Goal: Use online tool/utility: Utilize a website feature to perform a specific function

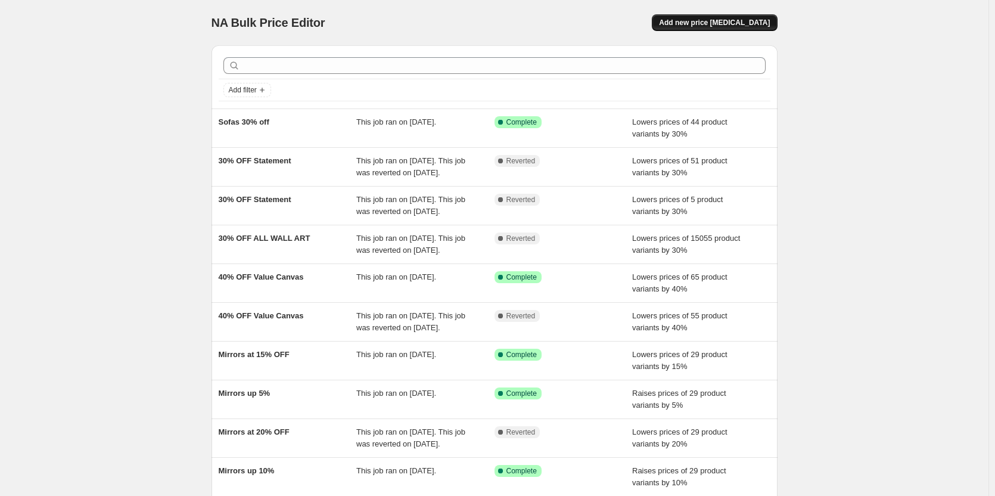
click at [718, 21] on span "Add new price [MEDICAL_DATA]" at bounding box center [714, 23] width 111 height 10
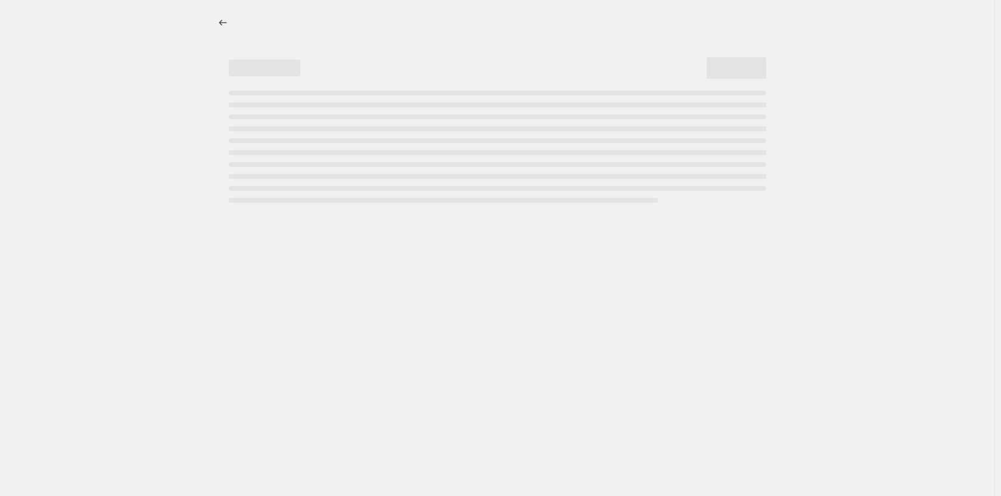
select select "percentage"
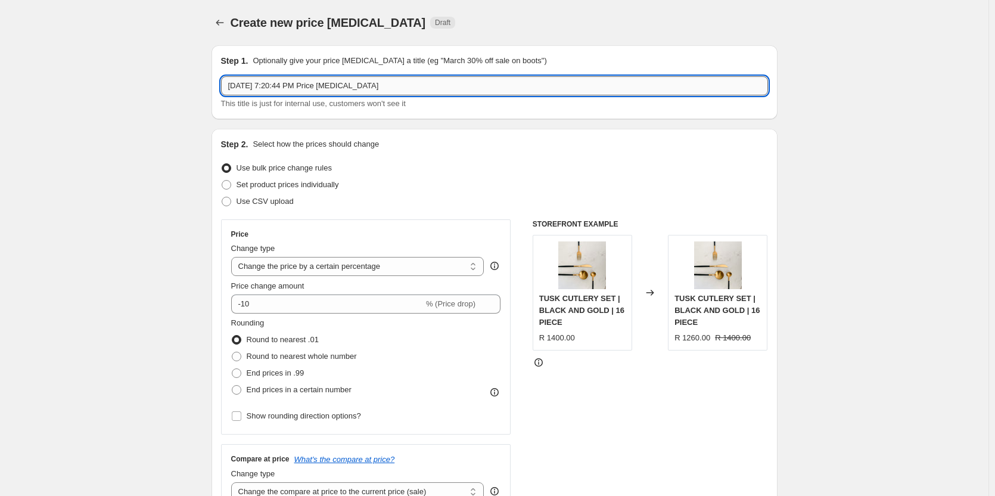
click at [292, 82] on input "[DATE] 7:20:44 PM Price [MEDICAL_DATA]" at bounding box center [494, 85] width 547 height 19
click at [309, 86] on input "Wall Art less 30%" at bounding box center [494, 85] width 547 height 19
type input "Wall Art less 20%"
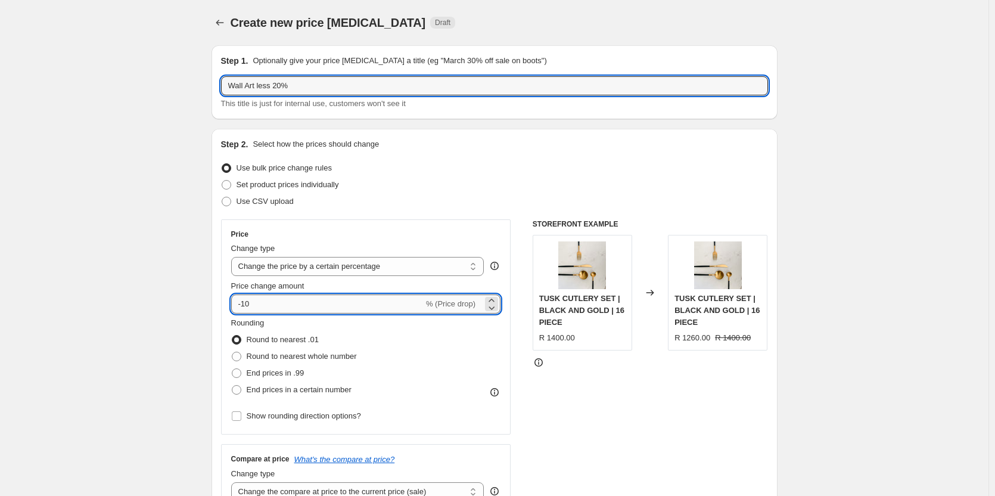
click at [247, 302] on input "-10" at bounding box center [327, 303] width 193 height 19
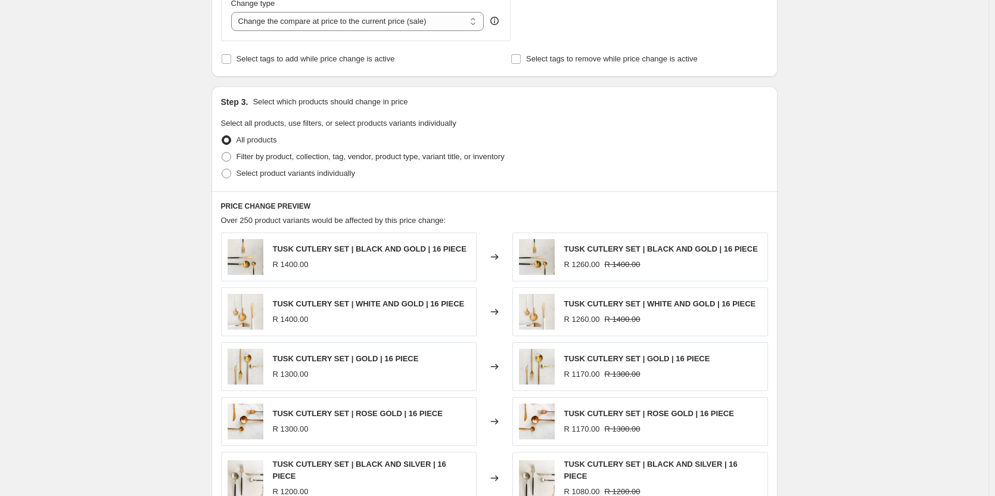
scroll to position [477, 0]
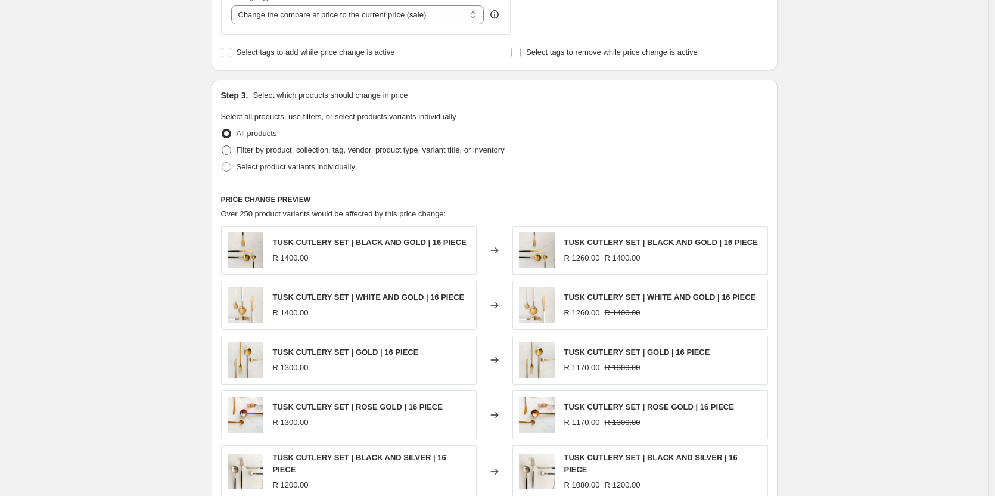
type input "-23"
click at [303, 147] on span "Filter by product, collection, tag, vendor, product type, variant title, or inv…" at bounding box center [371, 149] width 268 height 9
click at [222, 146] on input "Filter by product, collection, tag, vendor, product type, variant title, or inv…" at bounding box center [222, 145] width 1 height 1
radio input "true"
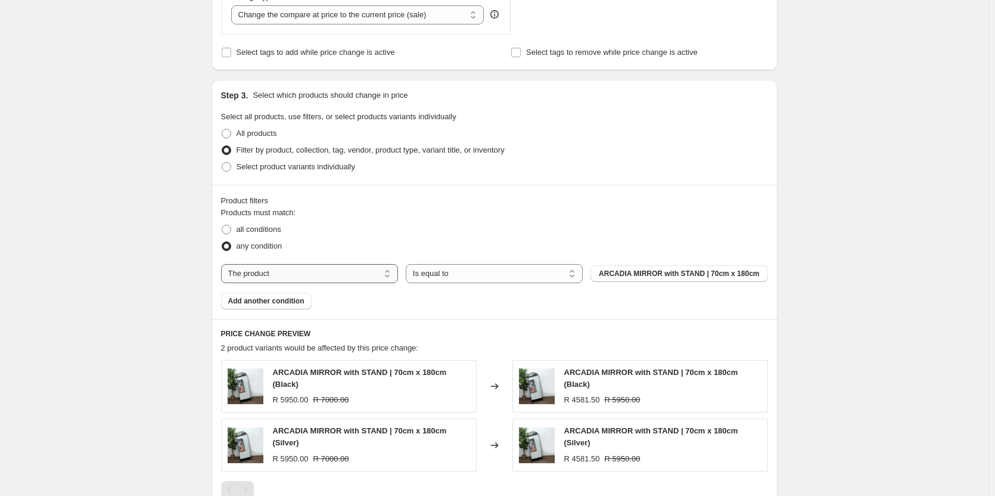
click at [339, 278] on select "The product The product's collection The product's tag The product's vendor The…" at bounding box center [309, 273] width 177 height 19
select select "collection"
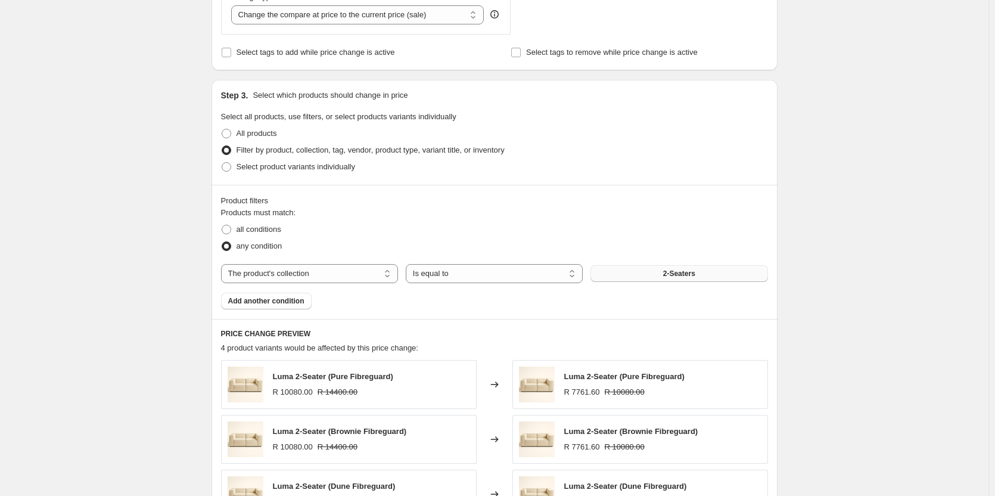
click at [665, 273] on button "2-Seaters" at bounding box center [679, 273] width 177 height 17
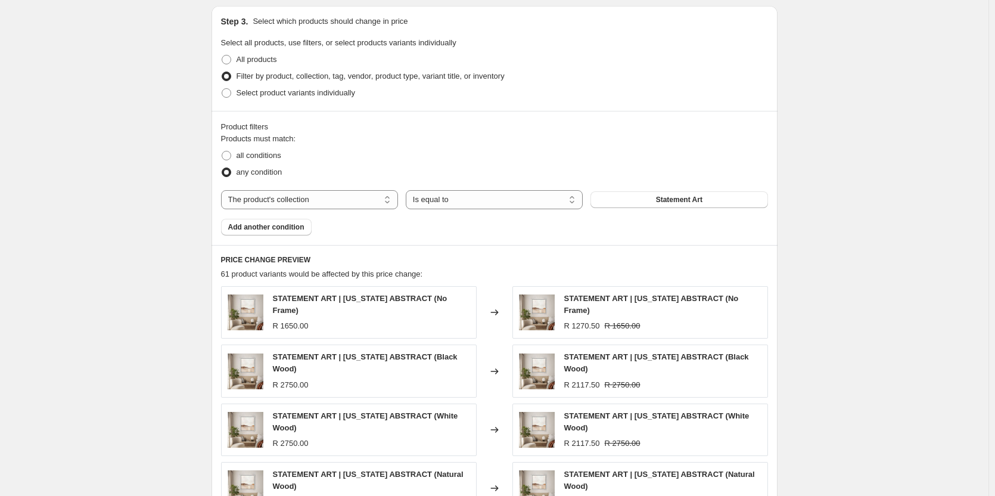
scroll to position [596, 0]
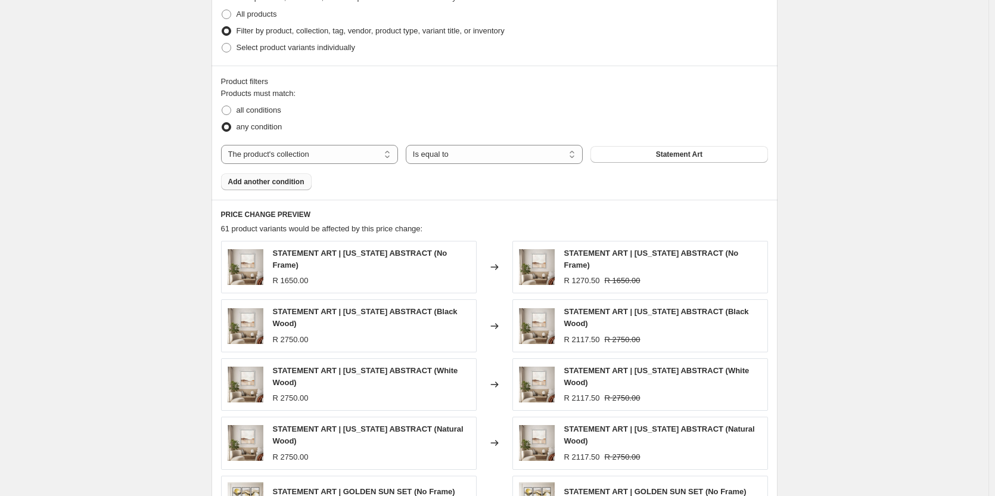
click at [262, 187] on button "Add another condition" at bounding box center [266, 181] width 91 height 17
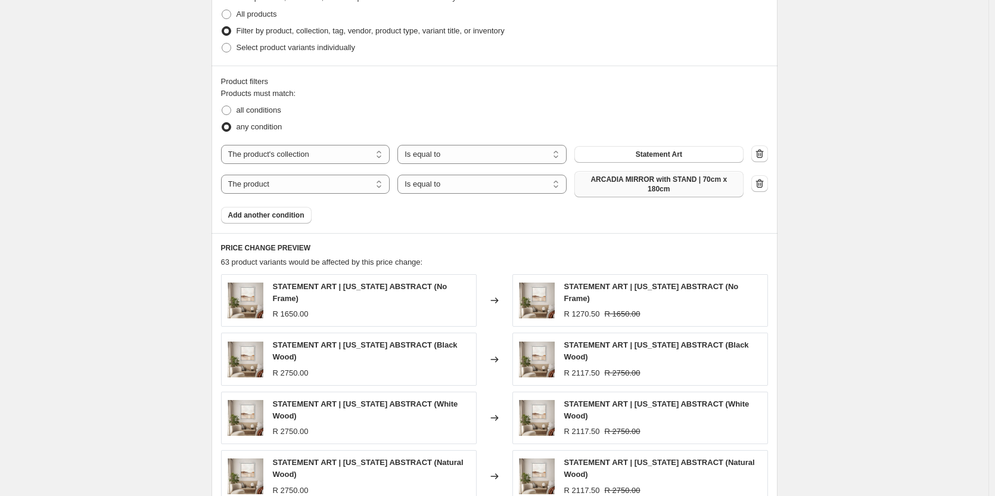
click at [622, 182] on span "ARCADIA MIRROR with STAND | 70cm x 180cm" at bounding box center [659, 184] width 155 height 19
click at [306, 182] on select "The product The product's collection The product's tag The product's vendor The…" at bounding box center [305, 184] width 169 height 19
select select "collection"
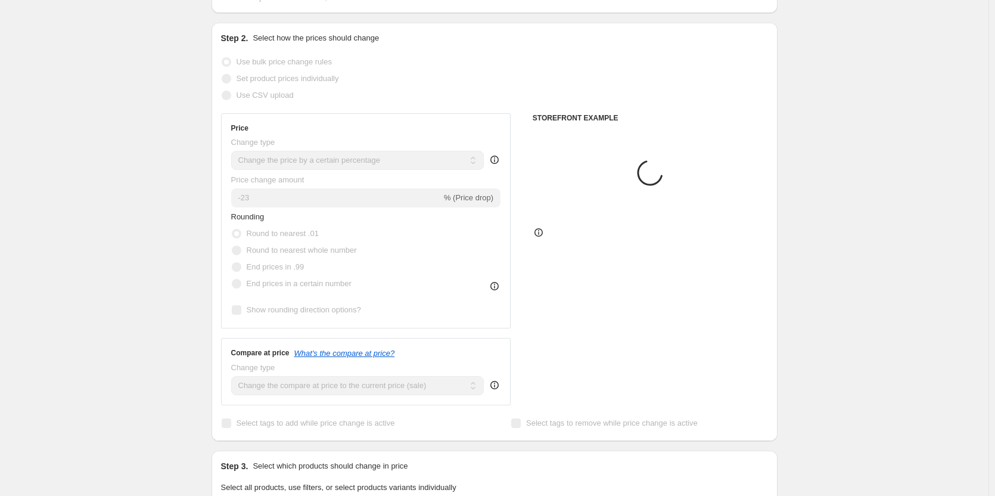
scroll to position [0, 0]
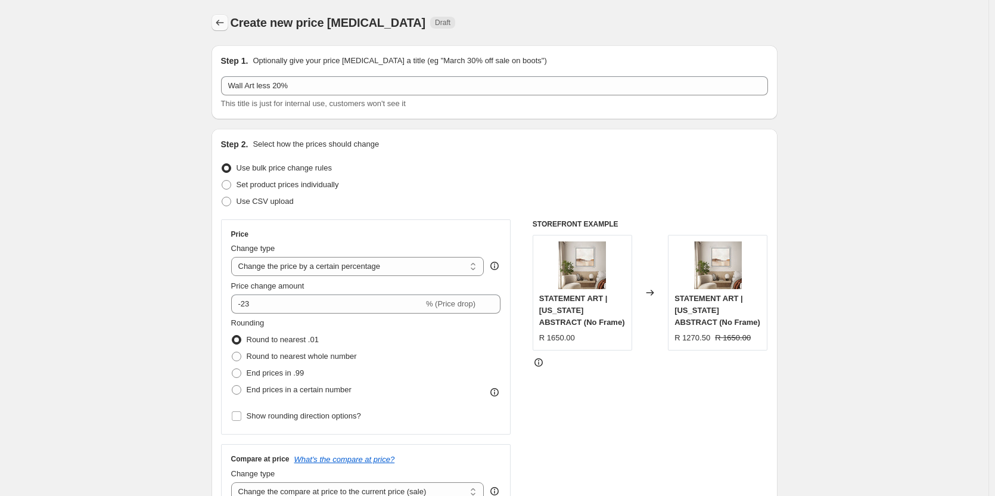
click at [222, 17] on icon "Price change jobs" at bounding box center [220, 23] width 12 height 12
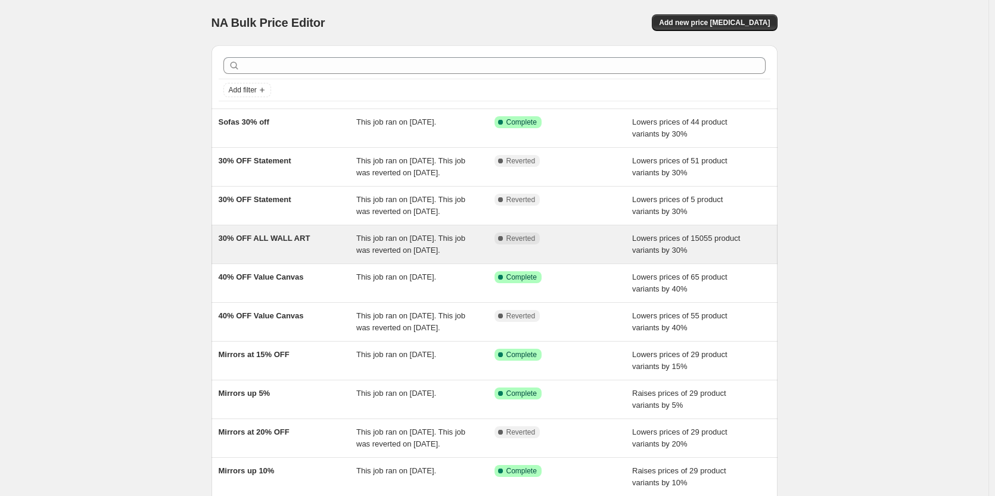
click at [289, 240] on span "30% OFF ALL WALL ART" at bounding box center [265, 238] width 92 height 9
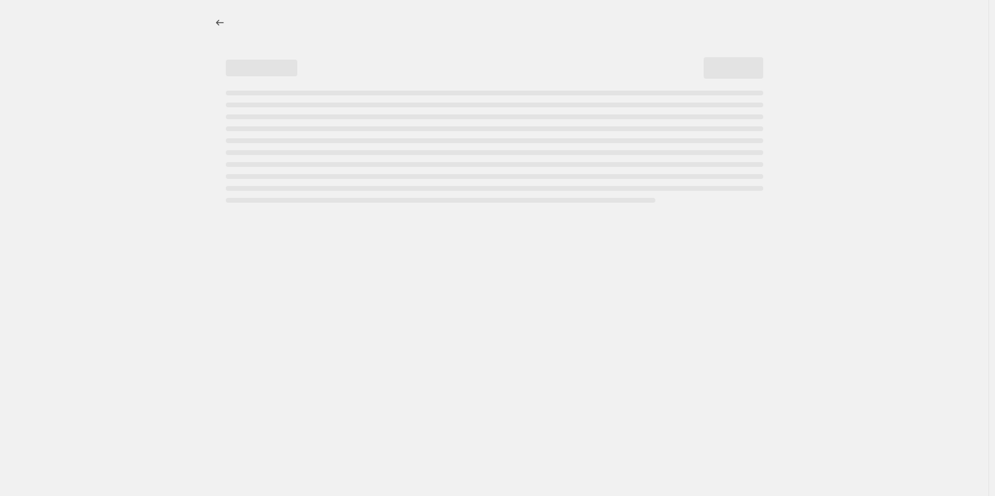
select select "percentage"
select select "collection"
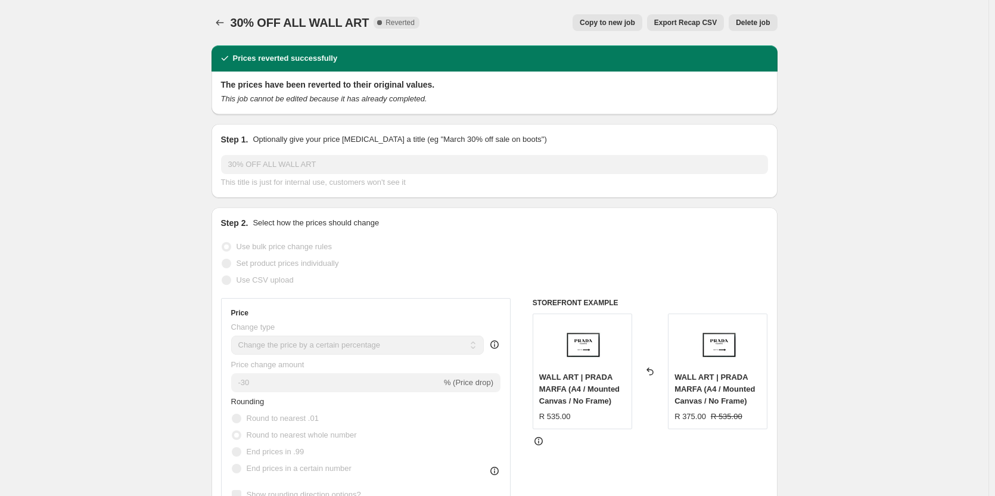
click at [625, 25] on span "Copy to new job" at bounding box center [607, 23] width 55 height 10
select select "percentage"
select select "collection"
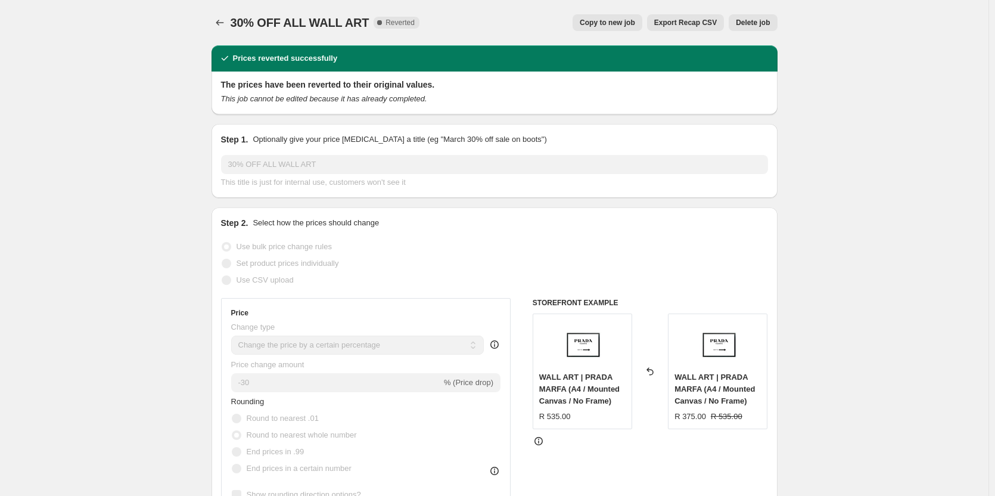
select select "collection"
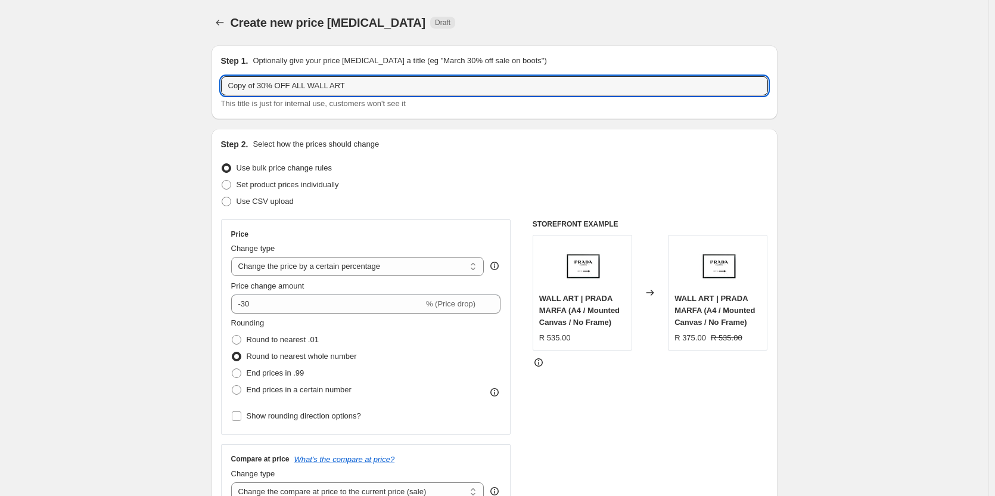
drag, startPoint x: 260, startPoint y: 83, endPoint x: 209, endPoint y: 88, distance: 52.1
type input "20% OFF ALL WALL ART"
click at [249, 306] on input "-30" at bounding box center [327, 303] width 193 height 19
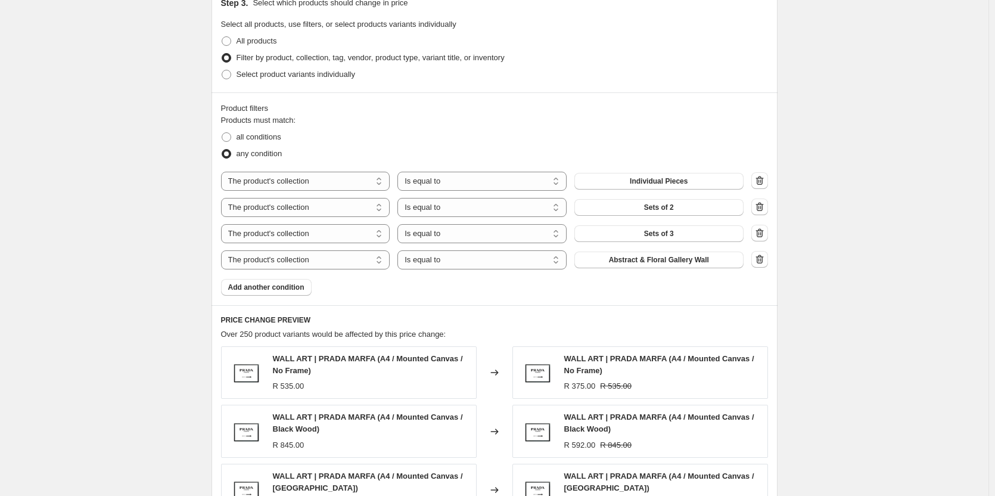
scroll to position [596, 0]
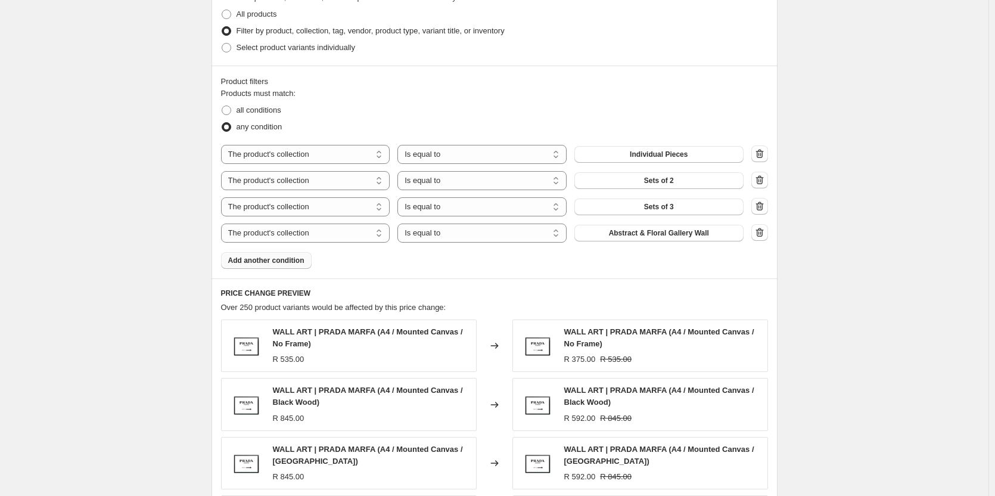
type input "-20"
click at [230, 259] on button "Add another condition" at bounding box center [266, 260] width 91 height 17
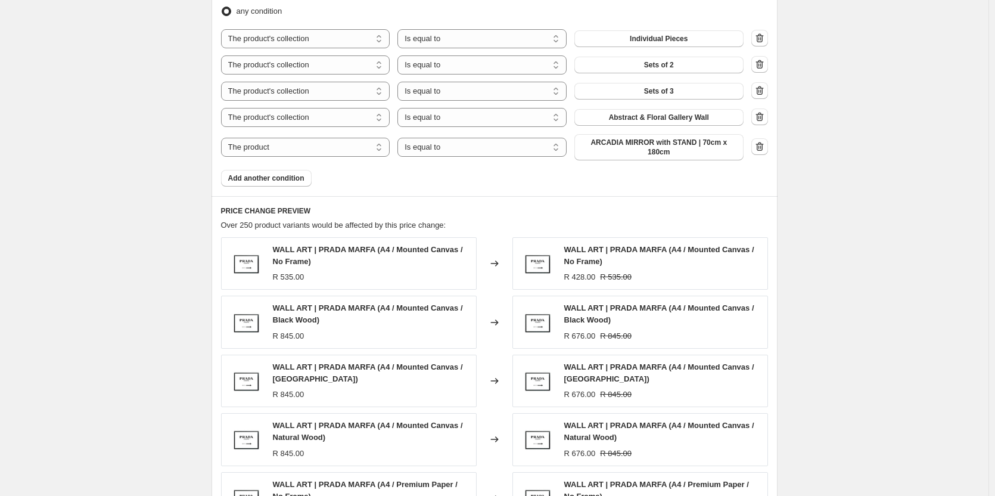
scroll to position [715, 0]
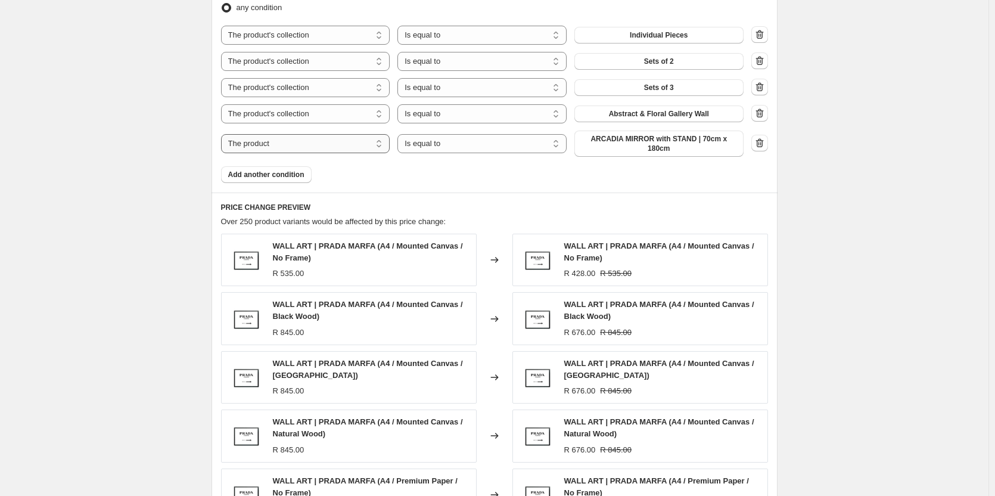
click at [343, 141] on select "The product The product's collection The product's tag The product's vendor The…" at bounding box center [305, 143] width 169 height 19
select select "collection"
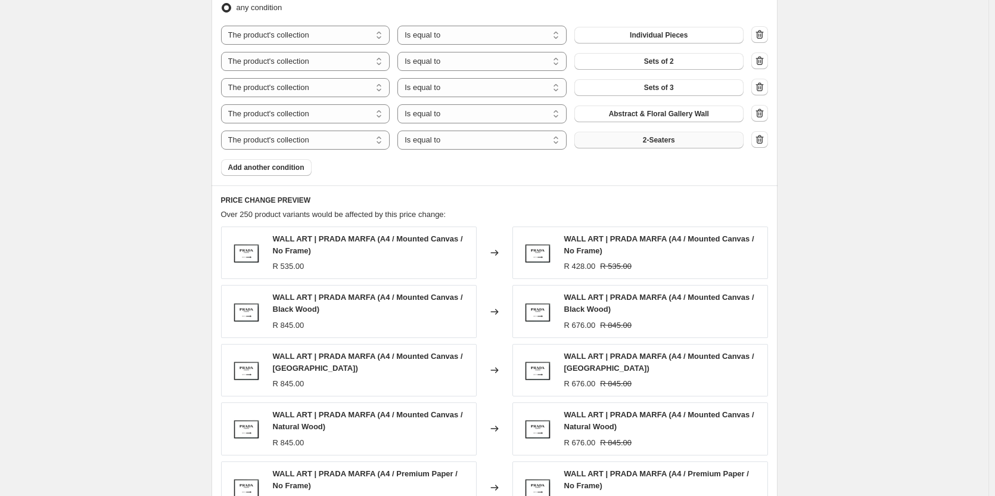
click at [678, 141] on button "2-Seaters" at bounding box center [659, 140] width 169 height 17
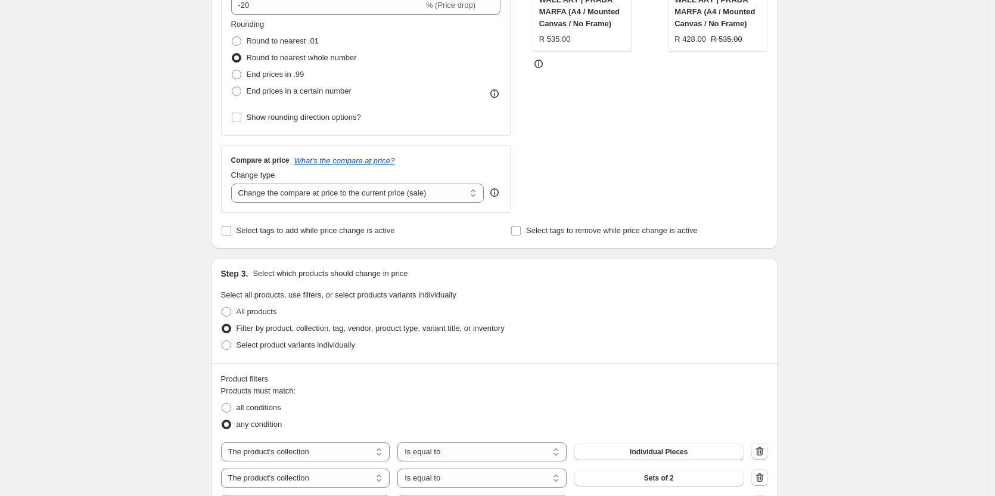
scroll to position [0, 0]
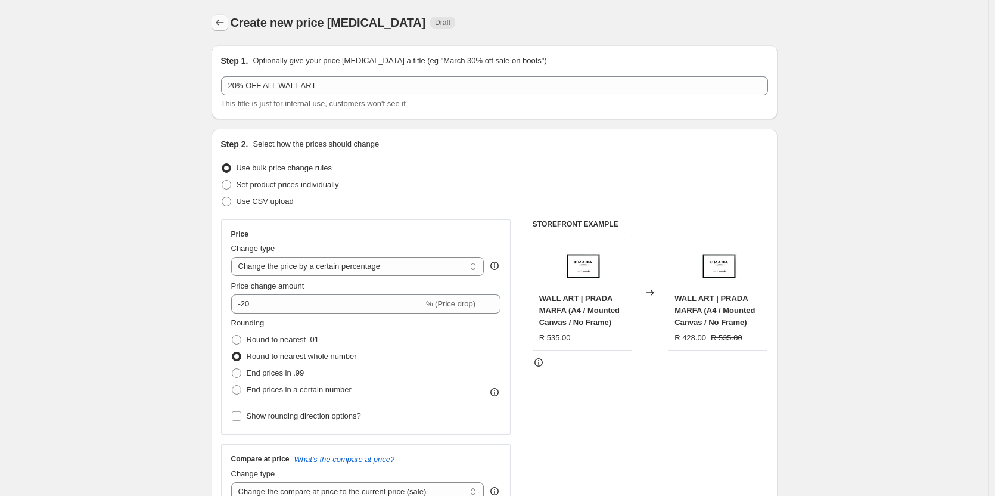
click at [223, 23] on icon "Price change jobs" at bounding box center [220, 23] width 12 height 12
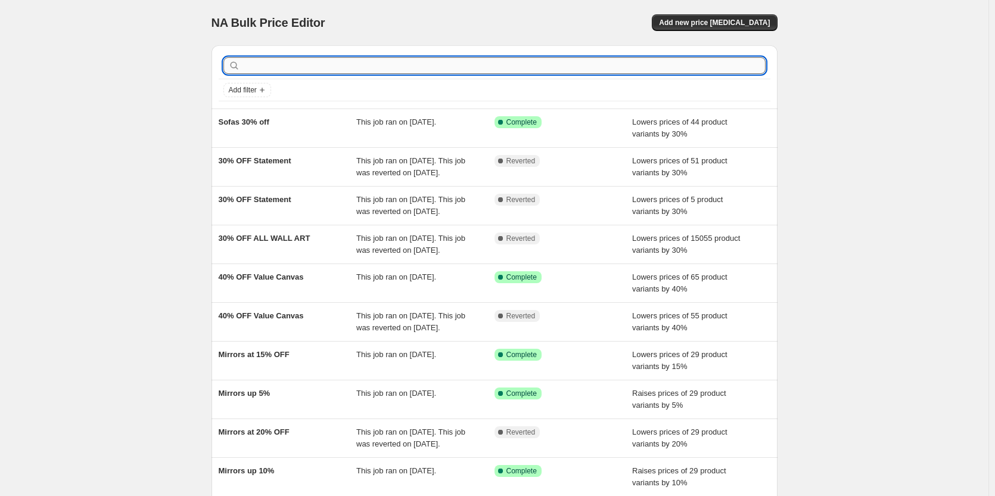
click at [340, 65] on input "text" at bounding box center [504, 65] width 523 height 17
type input "sets"
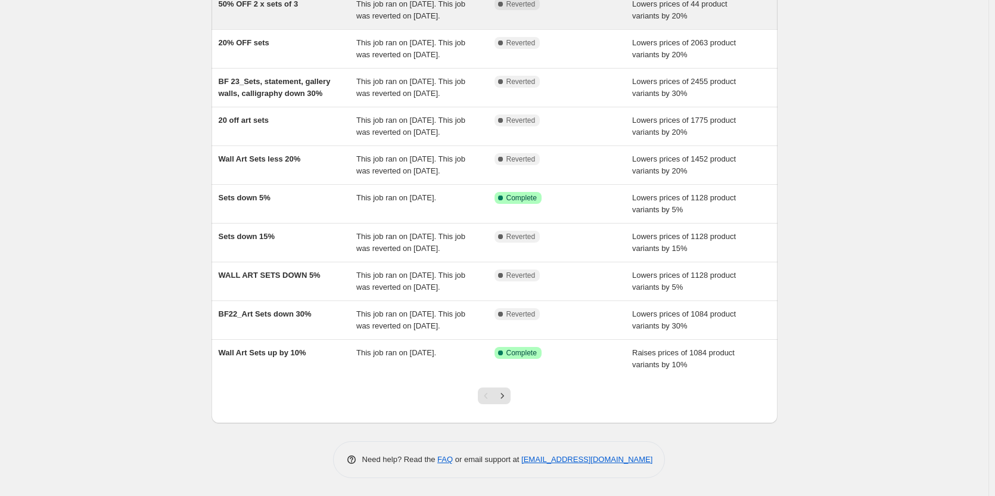
scroll to position [179, 0]
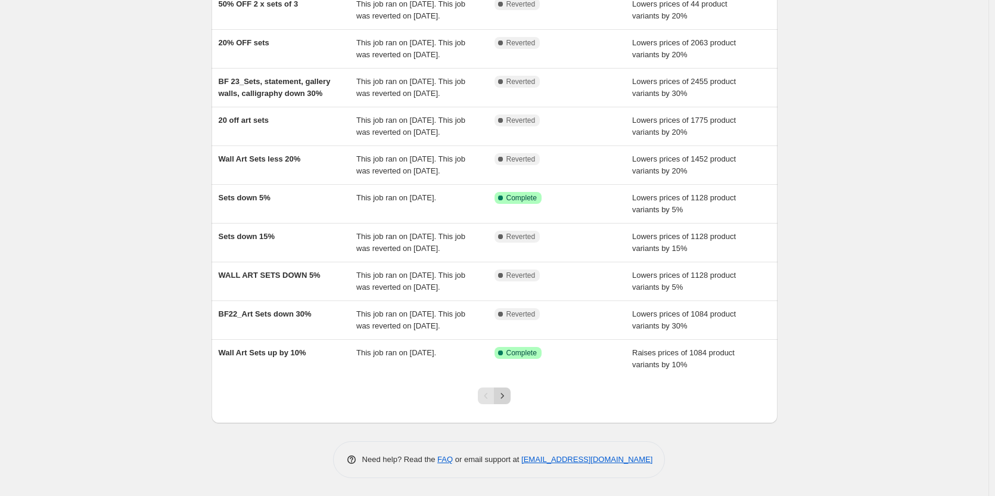
click at [504, 402] on icon "Next" at bounding box center [502, 396] width 12 height 12
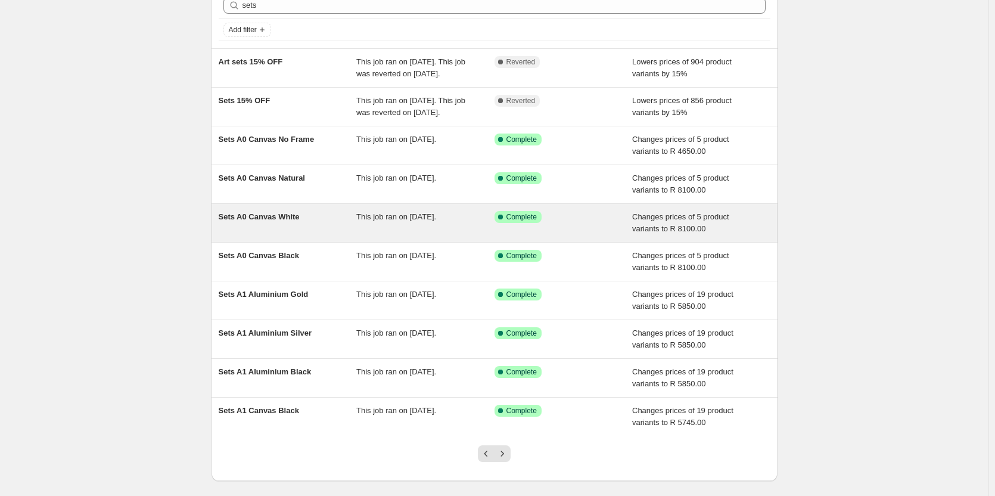
scroll to position [142, 0]
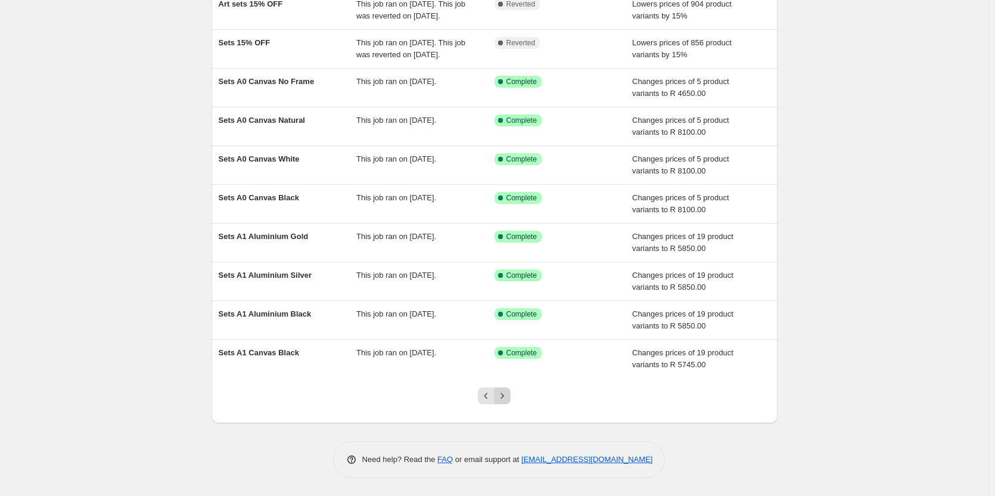
click at [503, 399] on icon "Next" at bounding box center [502, 396] width 12 height 12
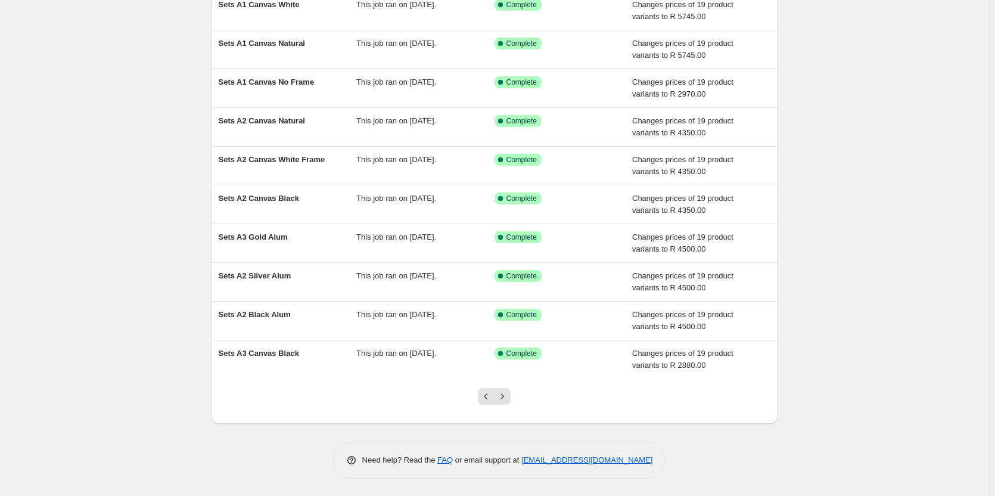
scroll to position [118, 0]
click at [507, 389] on button "Next" at bounding box center [502, 395] width 17 height 17
click at [507, 398] on icon "Next" at bounding box center [502, 396] width 12 height 12
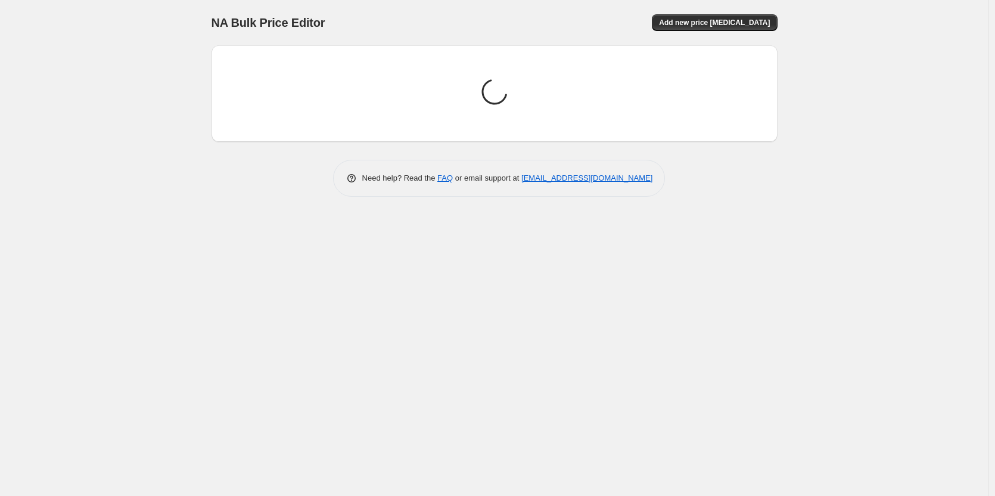
scroll to position [0, 0]
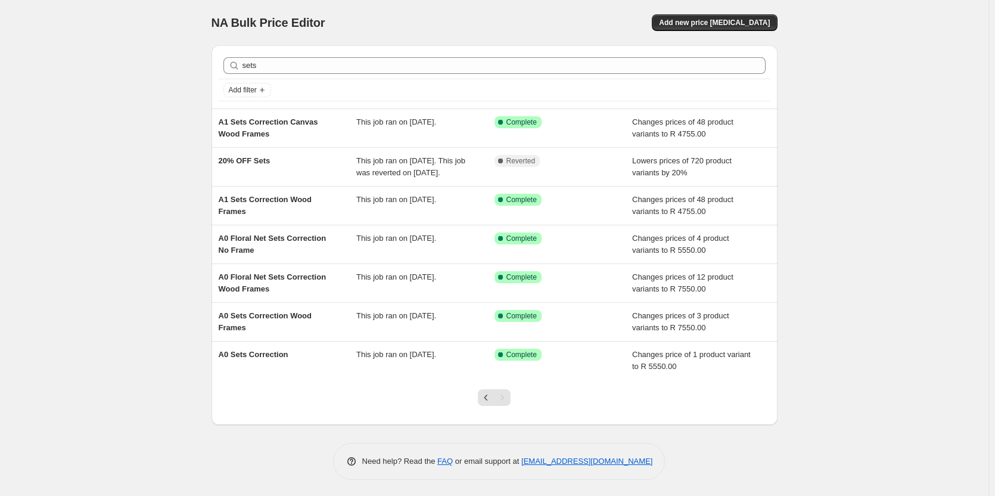
click at [508, 404] on div "Pagination" at bounding box center [502, 397] width 17 height 17
click at [486, 394] on icon "Previous" at bounding box center [486, 398] width 12 height 12
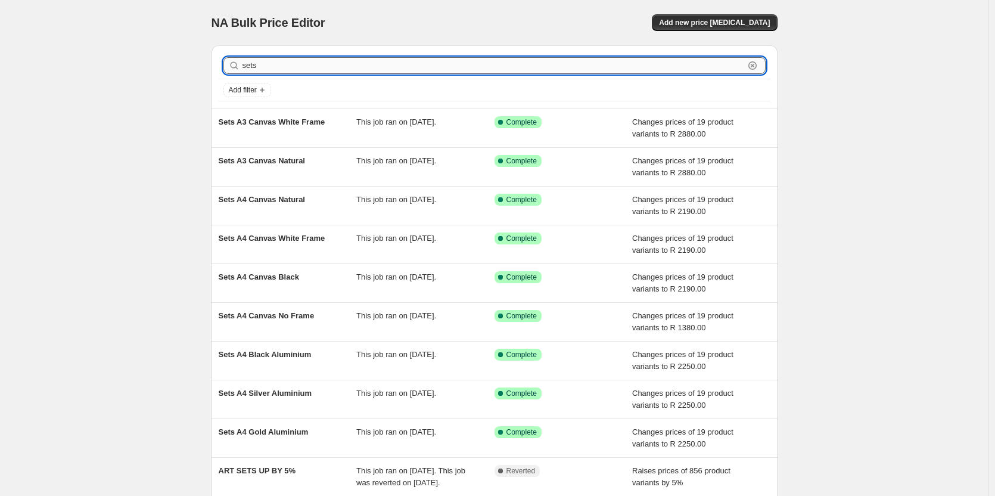
click at [275, 73] on input "sets" at bounding box center [494, 65] width 502 height 17
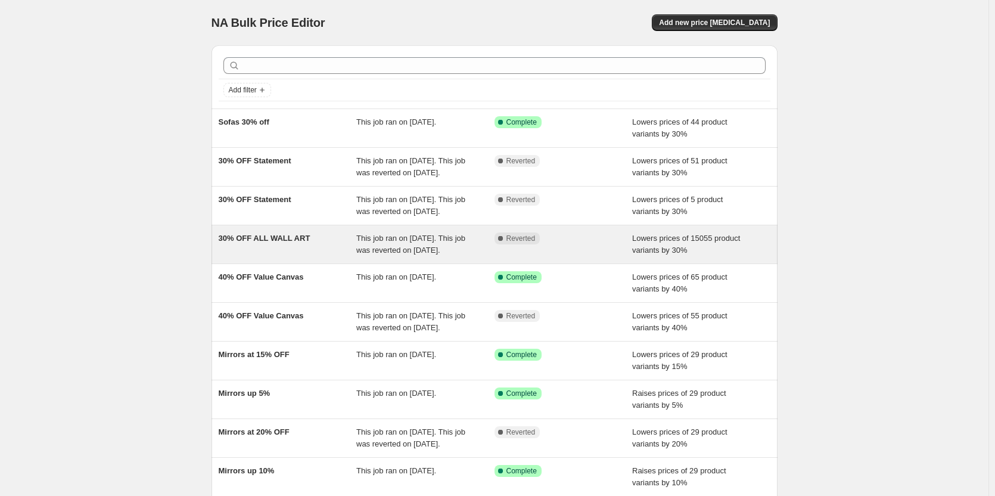
click at [271, 243] on span "30% OFF ALL WALL ART" at bounding box center [265, 238] width 92 height 9
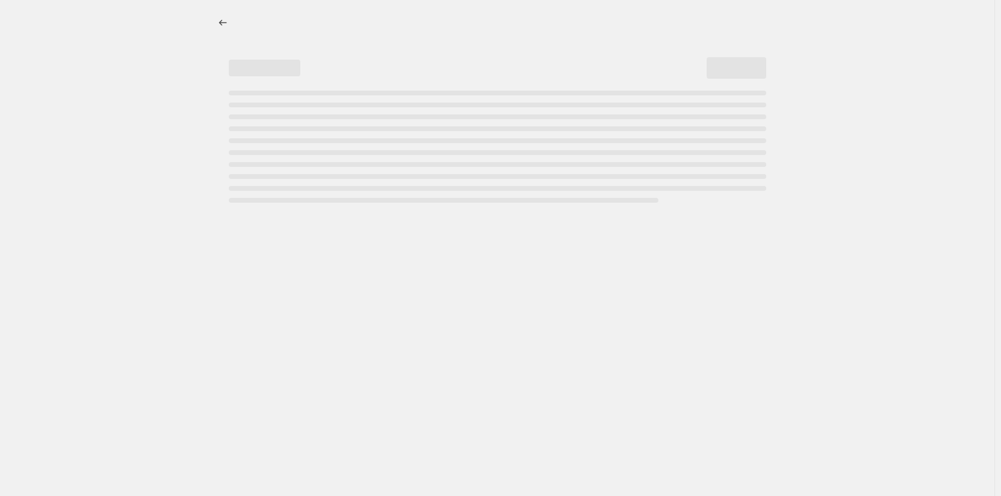
select select "percentage"
select select "collection"
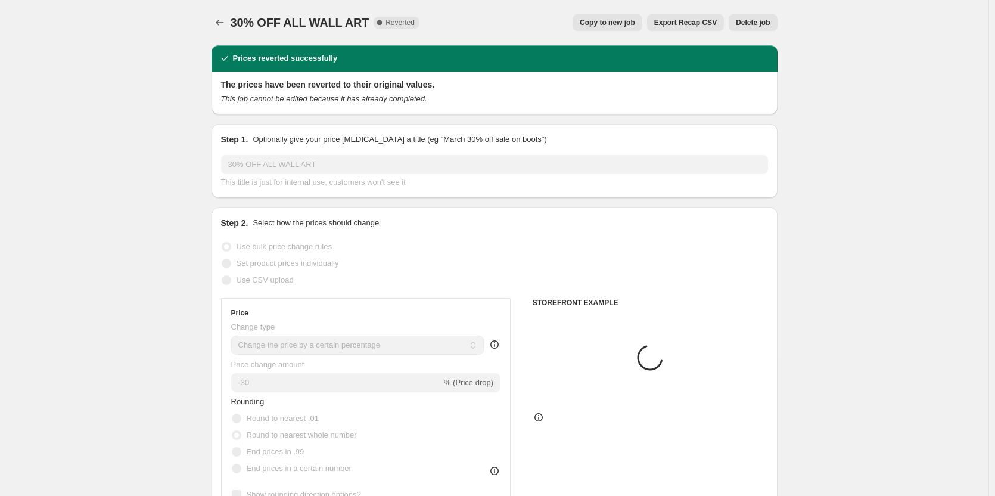
click at [635, 20] on span "Copy to new job" at bounding box center [607, 23] width 55 height 10
select select "percentage"
select select "collection"
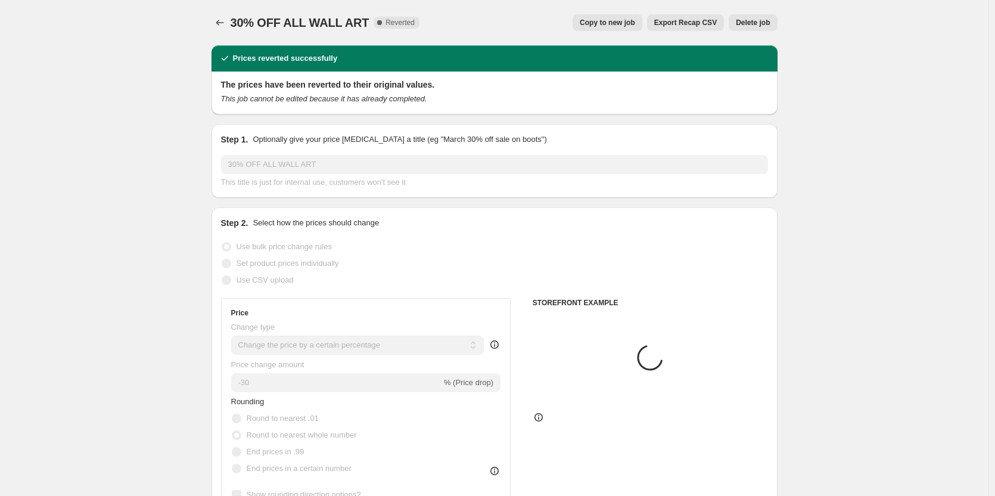
select select "collection"
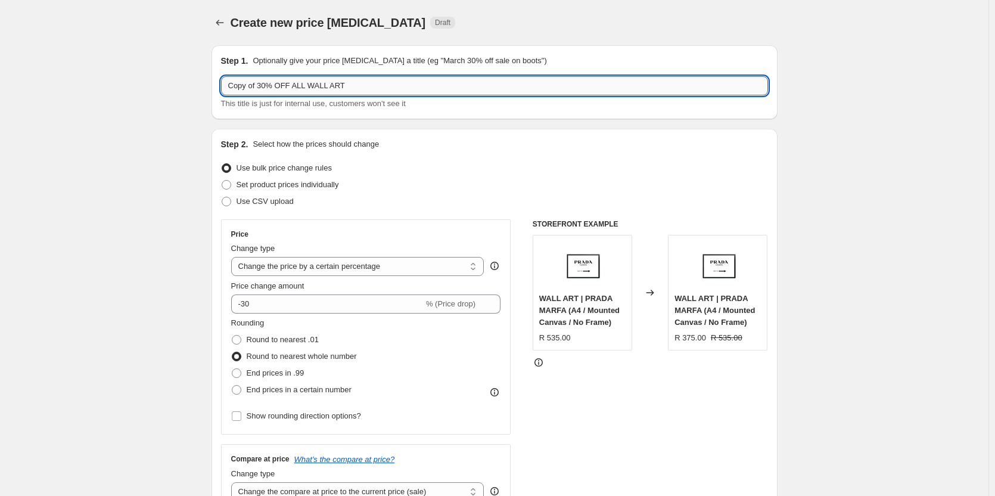
drag, startPoint x: 263, startPoint y: 85, endPoint x: 223, endPoint y: 82, distance: 40.0
click at [222, 86] on div "Step 1. Optionally give your price [MEDICAL_DATA] a title (eg "March 30% off sa…" at bounding box center [495, 82] width 566 height 74
type input "20% OFF ALL WALL ART"
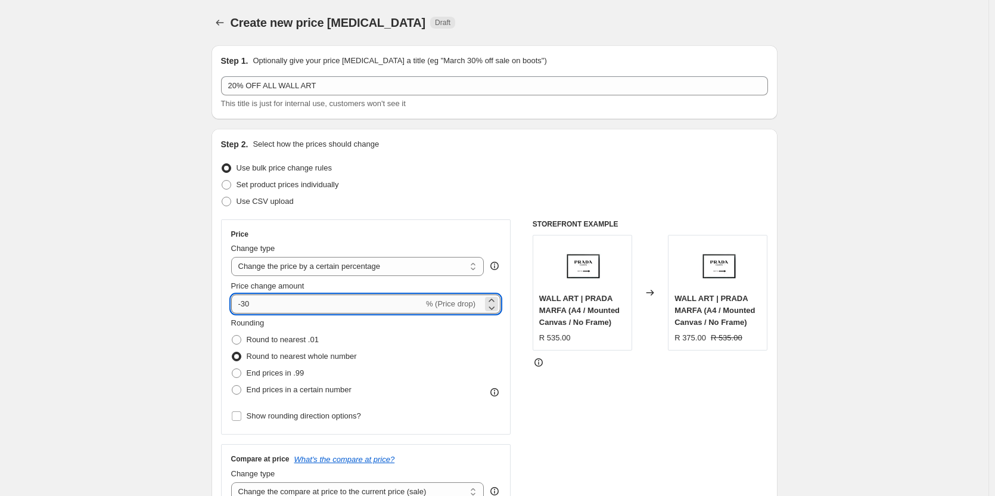
click at [243, 302] on input "-30" at bounding box center [327, 303] width 193 height 19
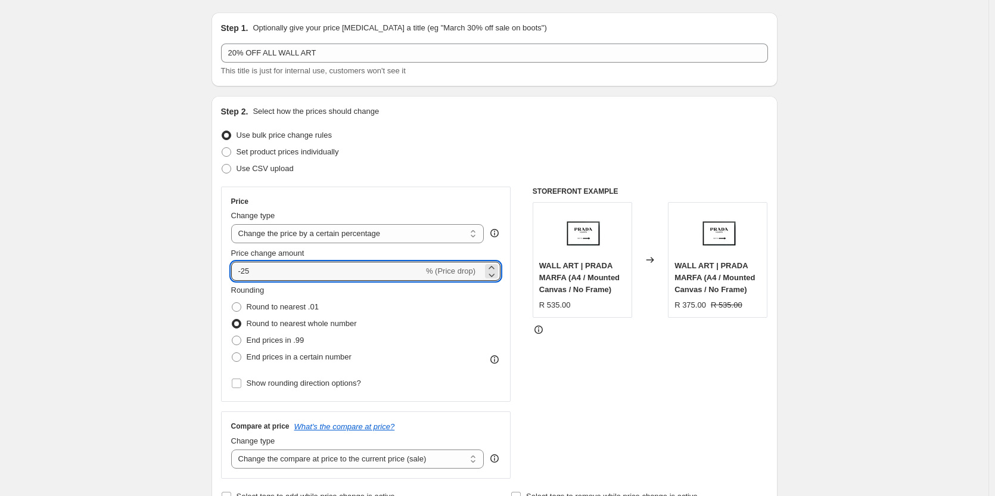
scroll to position [60, 0]
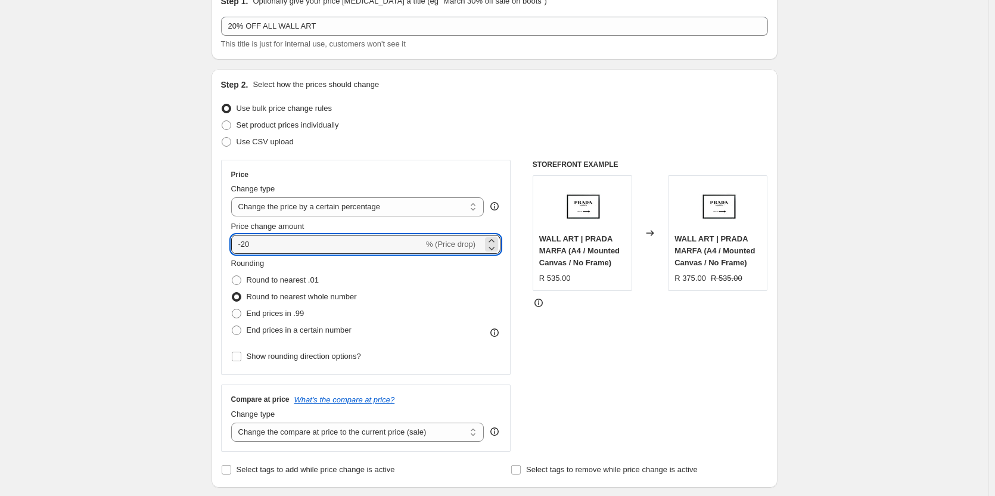
type input "-20"
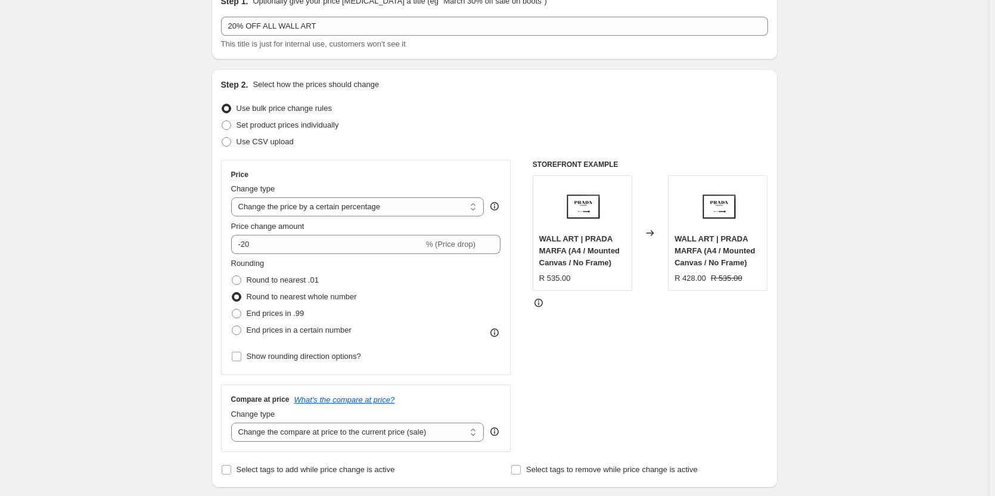
click at [490, 109] on div "Use bulk price change rules" at bounding box center [494, 108] width 547 height 17
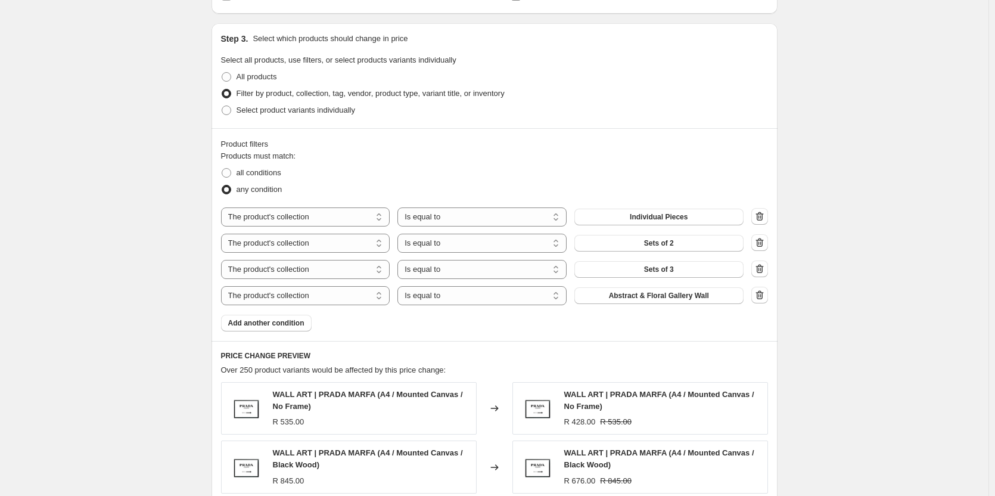
scroll to position [596, 0]
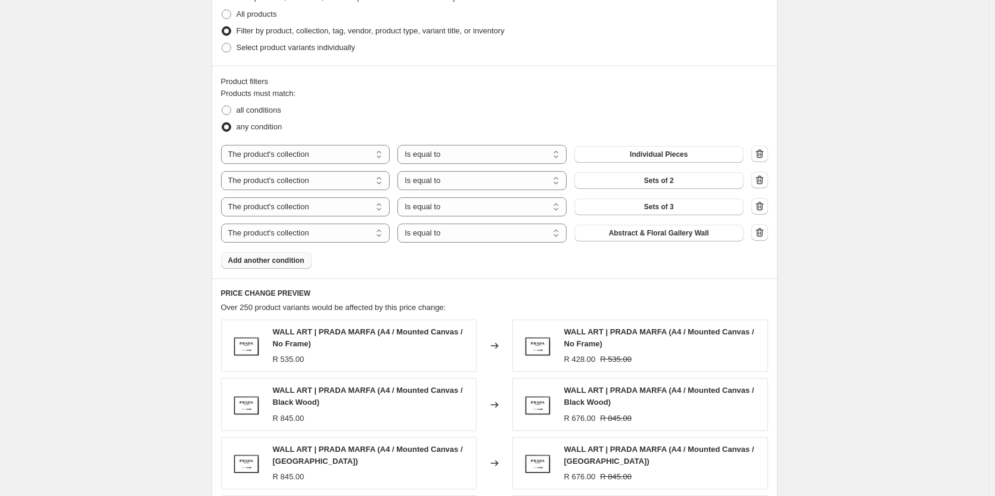
click at [295, 260] on span "Add another condition" at bounding box center [266, 261] width 76 height 10
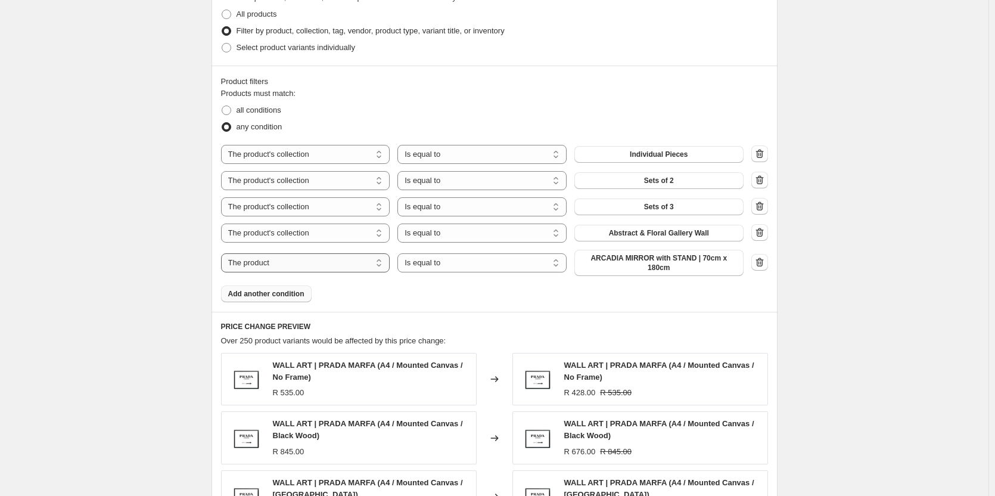
click at [327, 253] on select "The product The product's collection The product's tag The product's vendor The…" at bounding box center [305, 262] width 169 height 19
select select "collection"
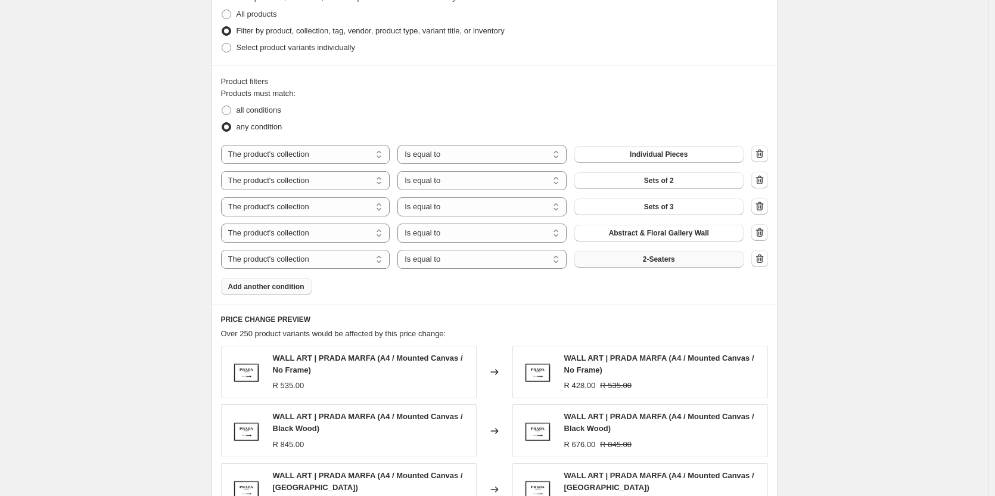
click at [624, 264] on button "2-Seaters" at bounding box center [659, 259] width 169 height 17
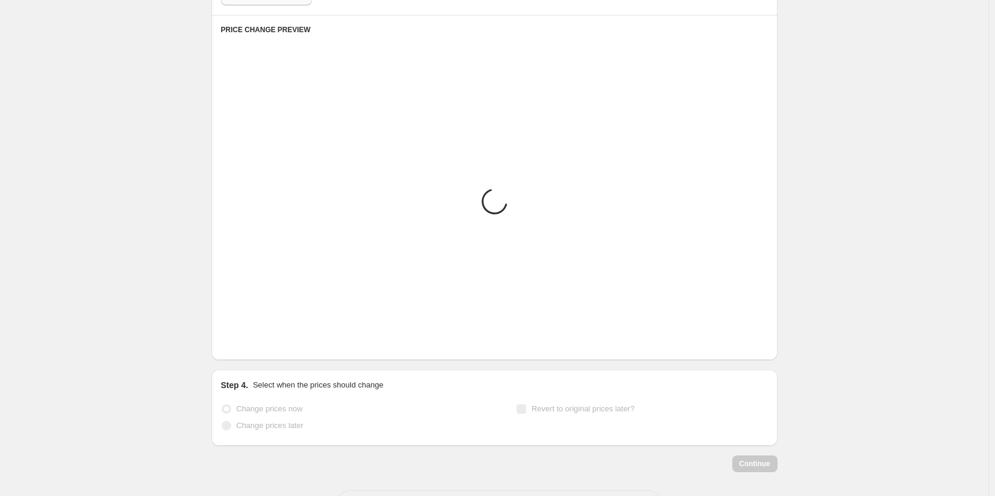
scroll to position [935, 0]
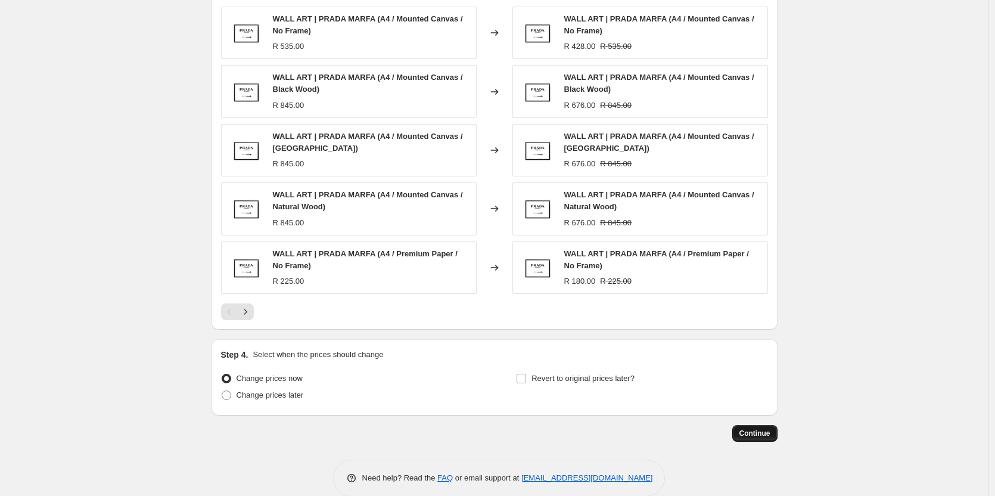
click at [771, 437] on span "Continue" at bounding box center [755, 434] width 31 height 10
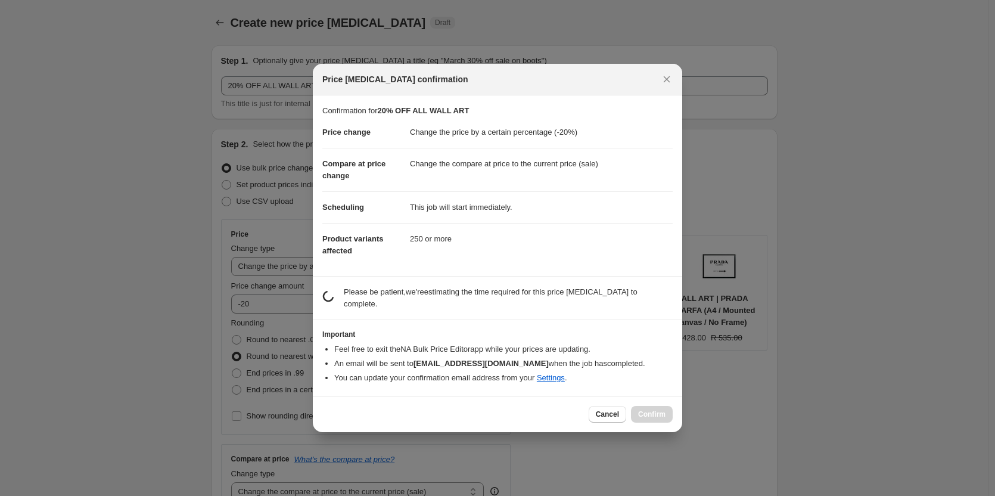
scroll to position [0, 0]
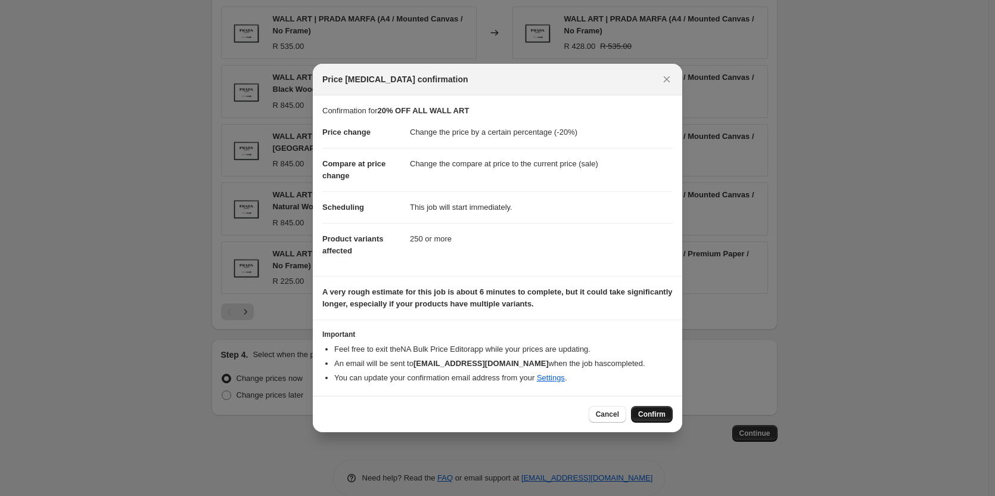
click at [662, 414] on span "Confirm" at bounding box center [651, 414] width 27 height 10
